Goal: Find specific page/section: Find specific page/section

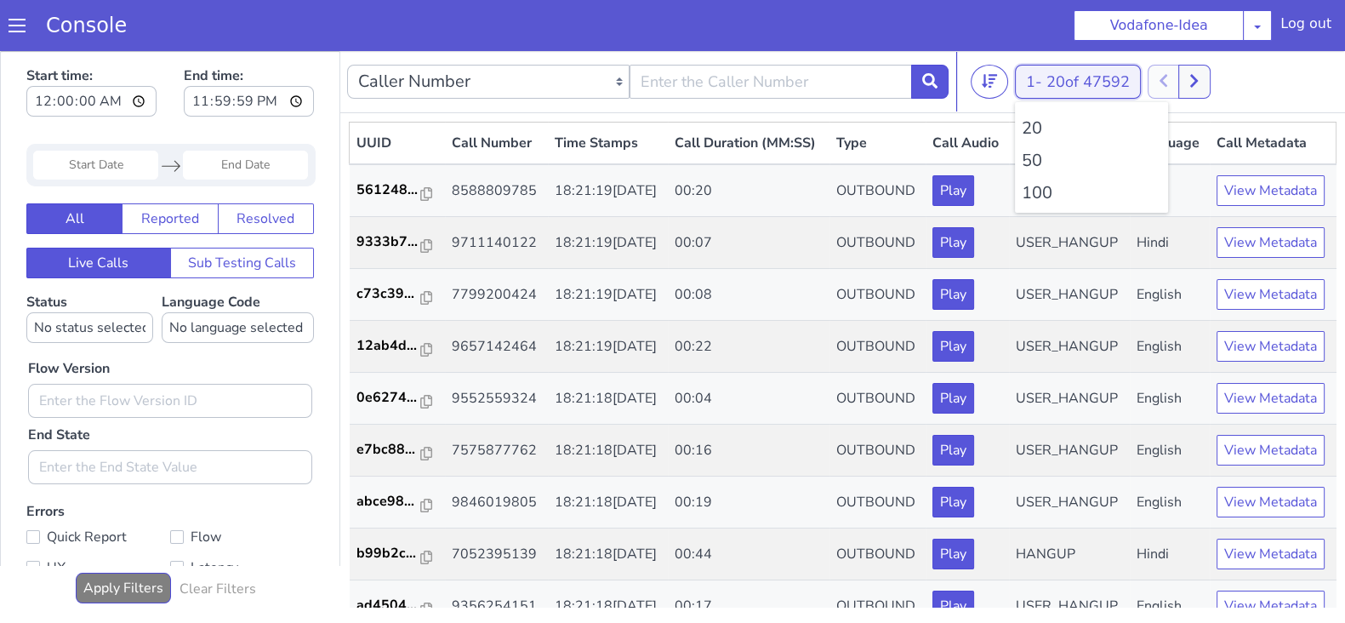
click at [1033, 65] on button "1 - 20 of 47592" at bounding box center [1078, 82] width 126 height 34
click at [1038, 193] on li "100" at bounding box center [1090, 193] width 139 height 26
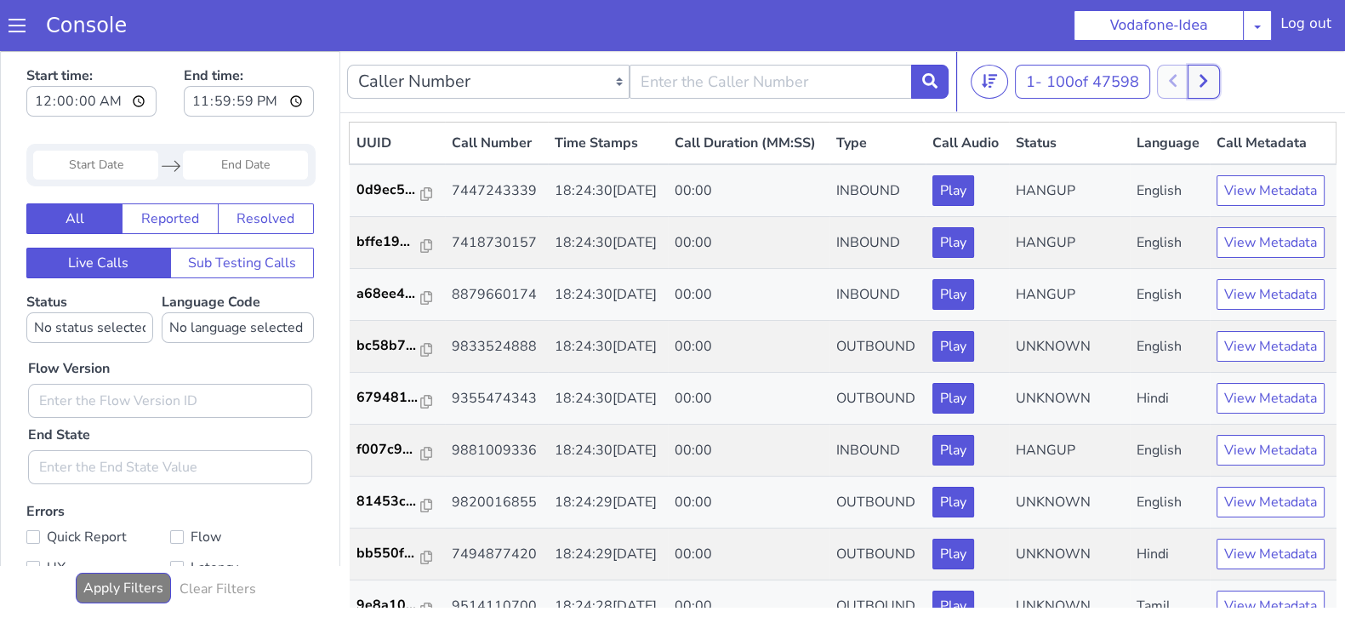
click at [1219, 76] on button at bounding box center [1202, 82] width 31 height 34
click at [1196, 81] on icon at bounding box center [1190, 80] width 9 height 15
click at [1212, 82] on button at bounding box center [1202, 82] width 31 height 34
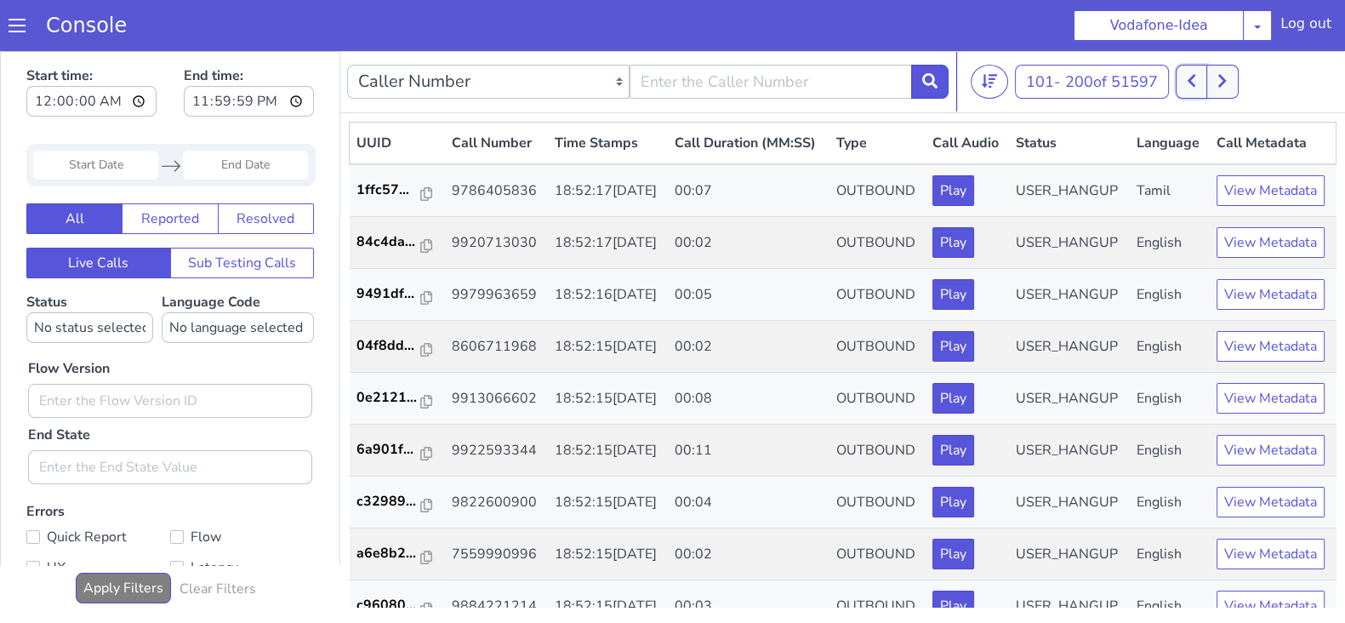
click at [1207, 80] on button at bounding box center [1190, 82] width 31 height 34
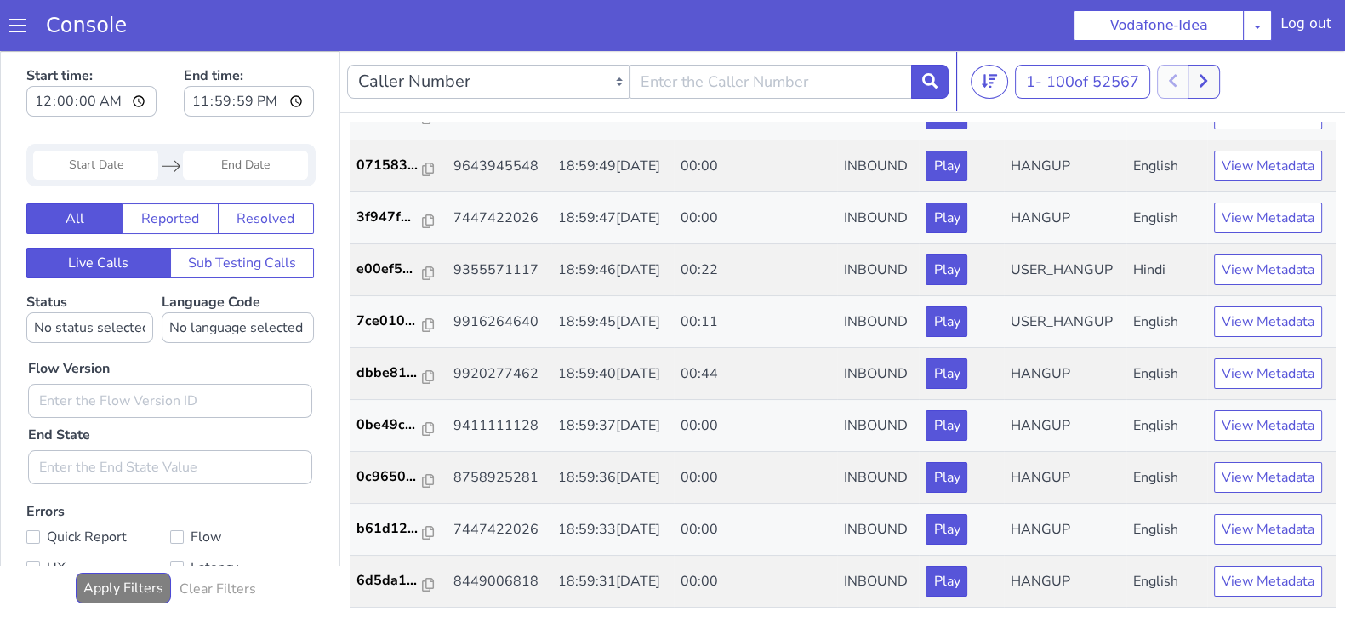
scroll to position [5769, 0]
click at [1208, 75] on icon at bounding box center [1202, 80] width 9 height 15
